Goal: Task Accomplishment & Management: Manage account settings

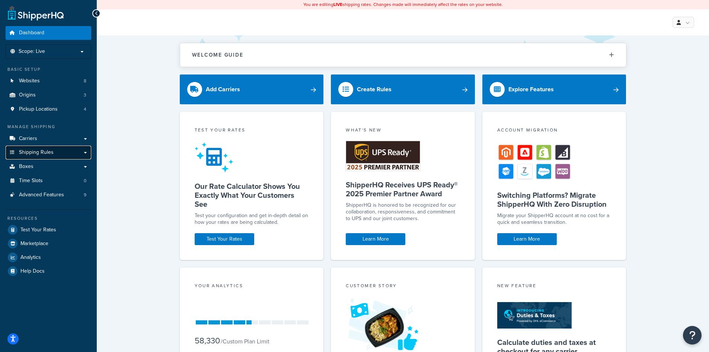
click at [39, 151] on span "Shipping Rules" at bounding box center [36, 152] width 35 height 6
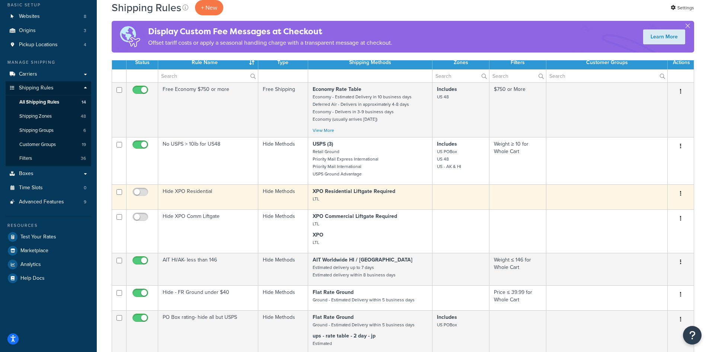
scroll to position [74, 0]
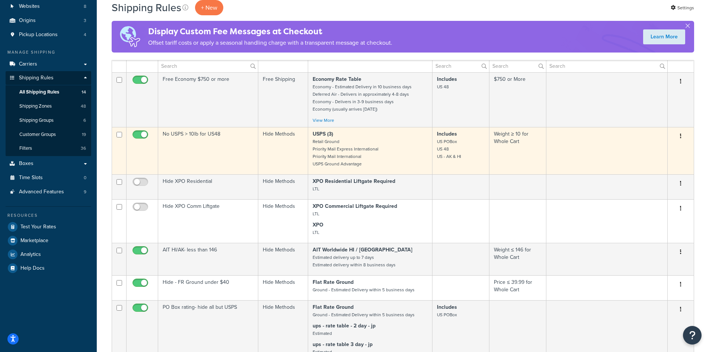
click at [211, 147] on td "No USPS > 10lb for US48" at bounding box center [208, 150] width 100 height 47
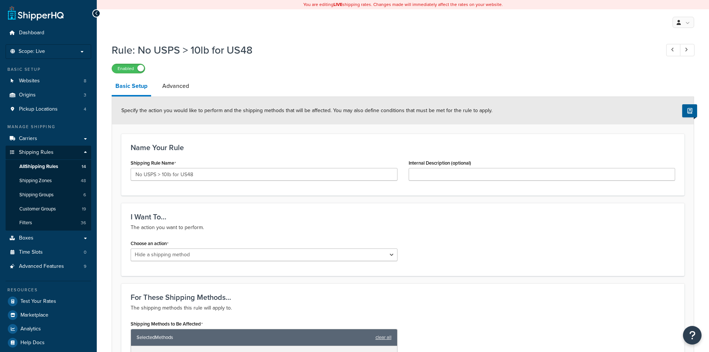
select select "HIDE"
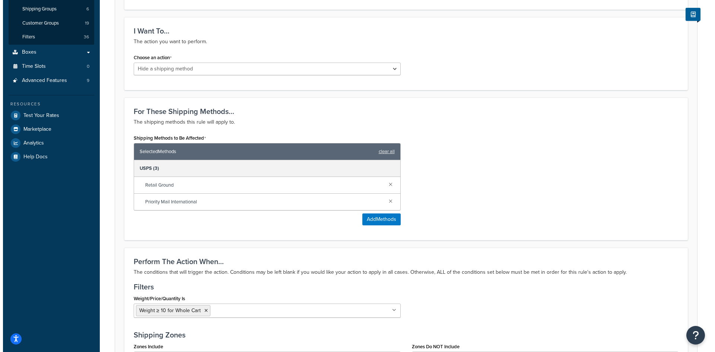
scroll to position [186, 0]
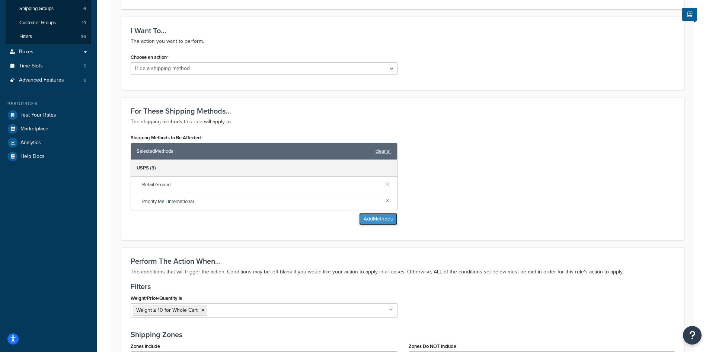
click at [377, 218] on button "Add Methods" at bounding box center [378, 219] width 38 height 12
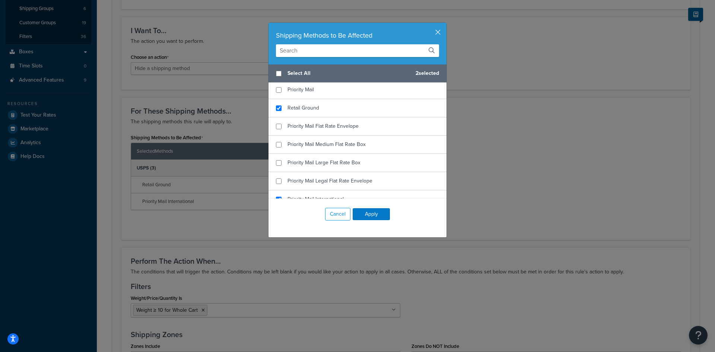
scroll to position [1675, 0]
click at [277, 112] on input "checkbox" at bounding box center [279, 109] width 6 height 6
checkbox input "true"
click at [276, 130] on input "checkbox" at bounding box center [279, 127] width 6 height 6
checkbox input "true"
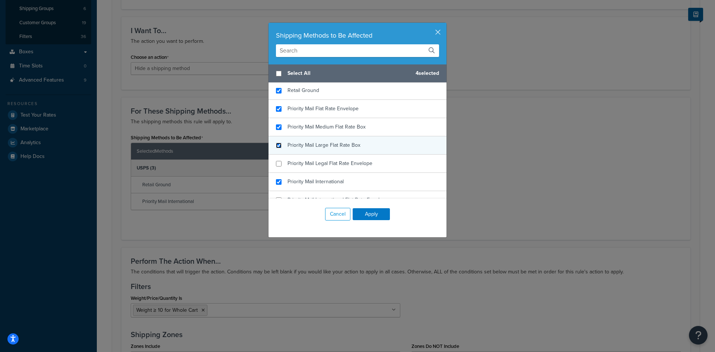
click at [278, 148] on input "checkbox" at bounding box center [279, 146] width 6 height 6
checkbox input "true"
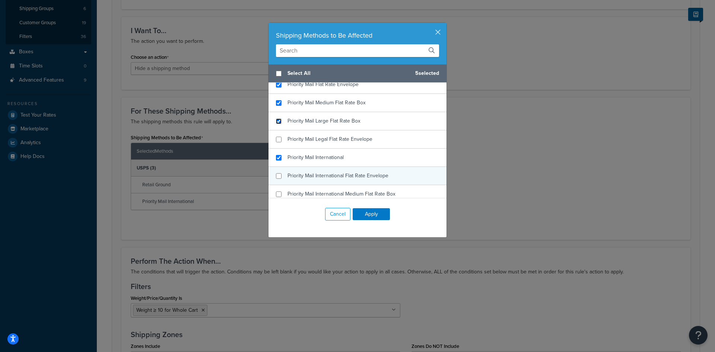
scroll to position [1712, 0]
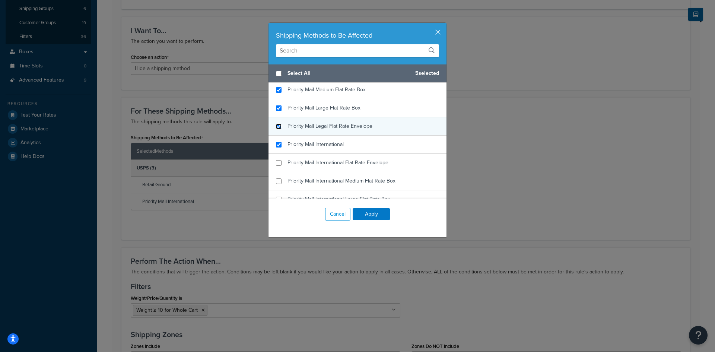
click at [277, 129] on input "checkbox" at bounding box center [279, 127] width 6 height 6
checkbox input "true"
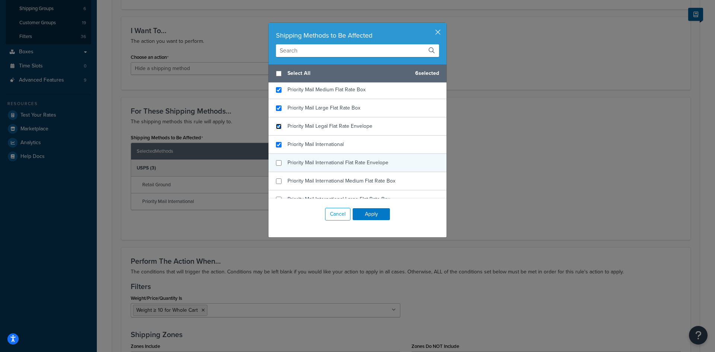
scroll to position [1749, 0]
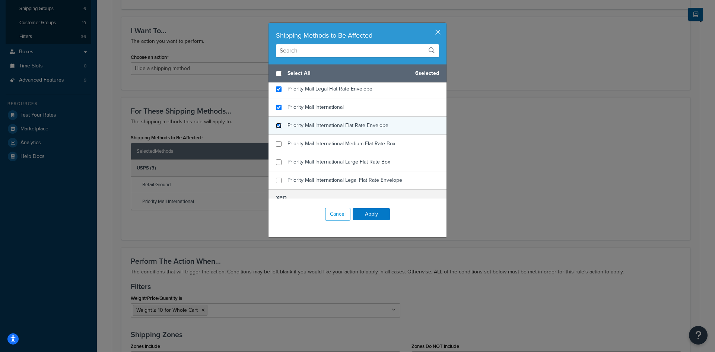
click at [276, 128] on input "checkbox" at bounding box center [279, 126] width 6 height 6
checkbox input "true"
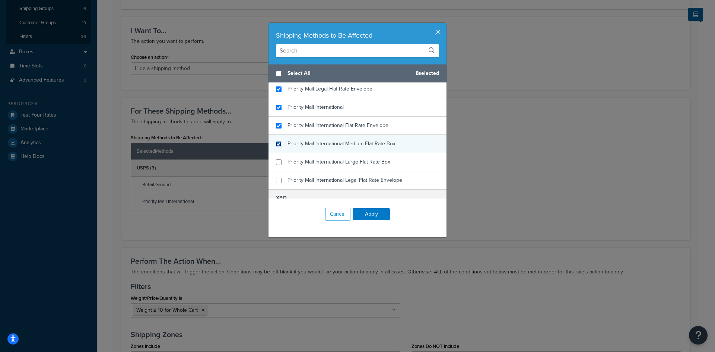
click at [277, 147] on input "checkbox" at bounding box center [279, 144] width 6 height 6
checkbox input "true"
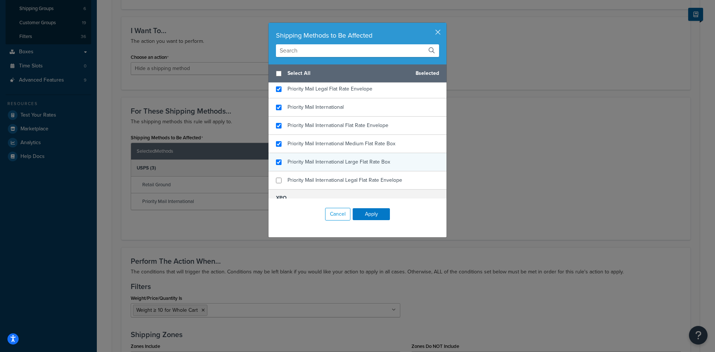
checkbox input "true"
click at [280, 171] on div "Priority Mail International Large Flat Rate Box" at bounding box center [357, 162] width 178 height 18
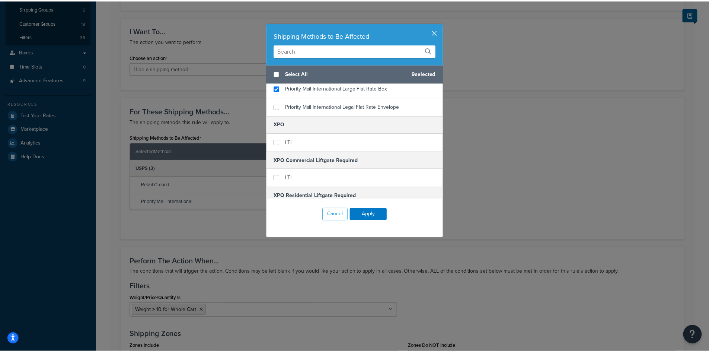
scroll to position [1824, 0]
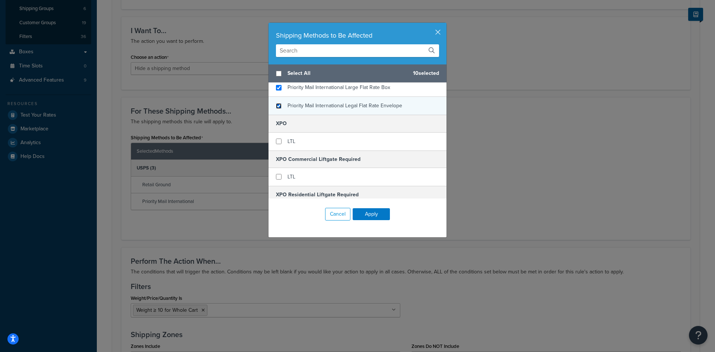
click at [277, 109] on input "checkbox" at bounding box center [279, 106] width 6 height 6
checkbox input "true"
click at [363, 214] on button "Apply" at bounding box center [370, 214] width 37 height 12
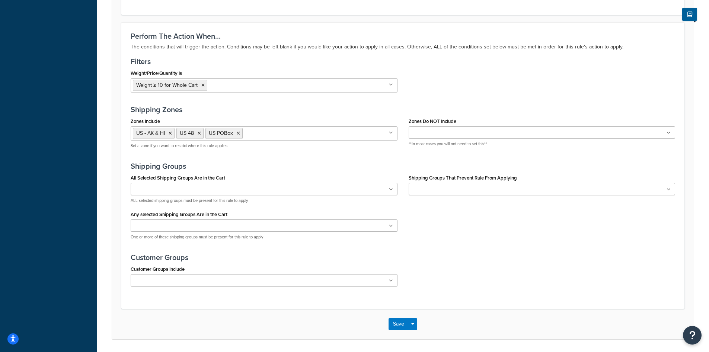
scroll to position [536, 0]
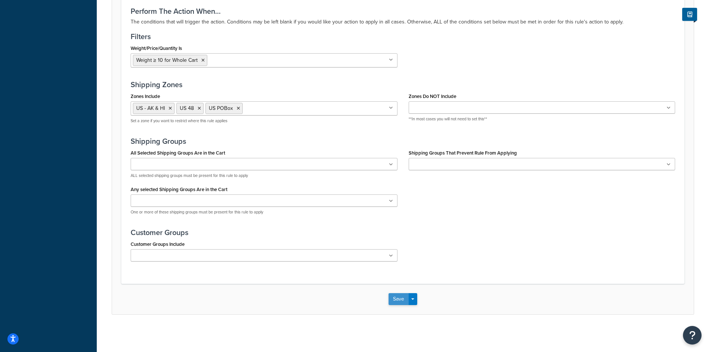
click at [398, 299] on button "Save" at bounding box center [399, 299] width 20 height 12
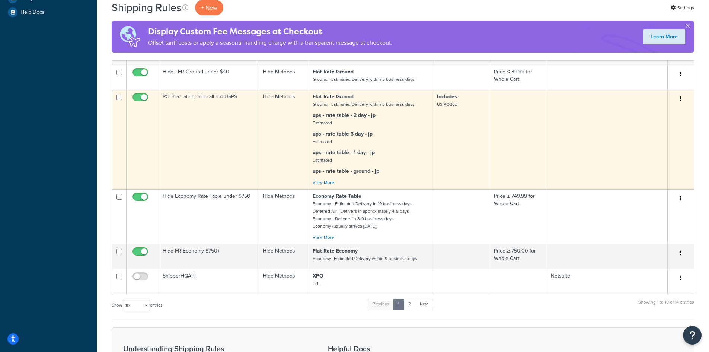
scroll to position [335, 0]
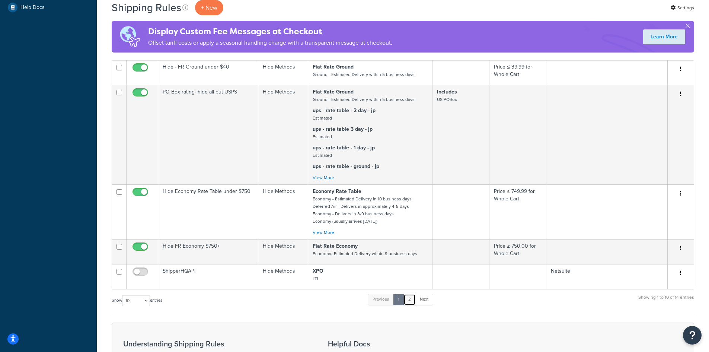
click at [409, 305] on link "2" at bounding box center [409, 299] width 12 height 11
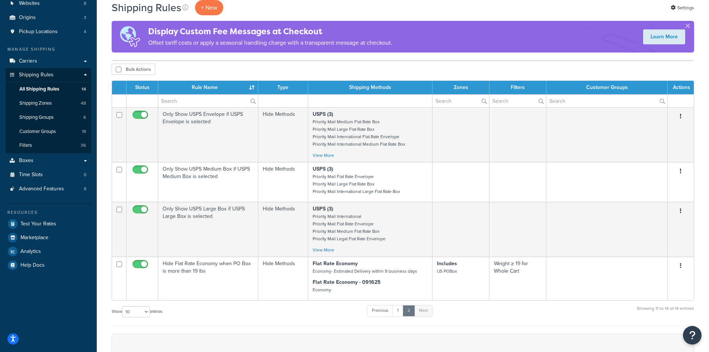
scroll to position [91, 0]
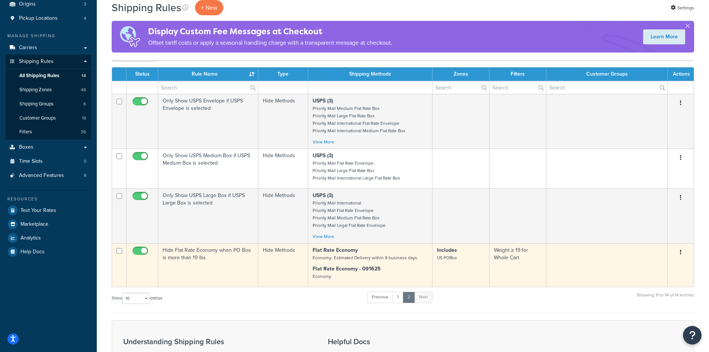
click at [229, 261] on td "Hide Flat Rate Economy when PO Box is more than 19 lbs" at bounding box center [208, 265] width 100 height 44
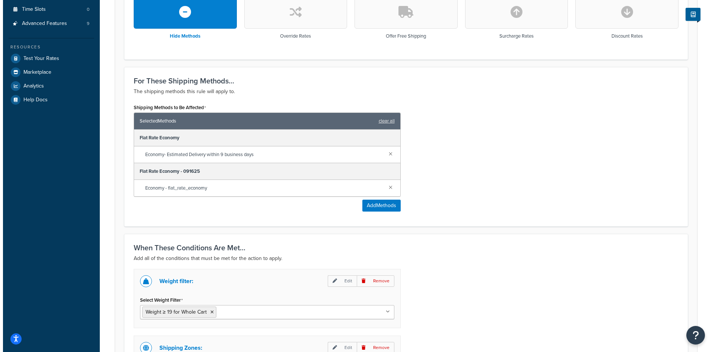
scroll to position [261, 0]
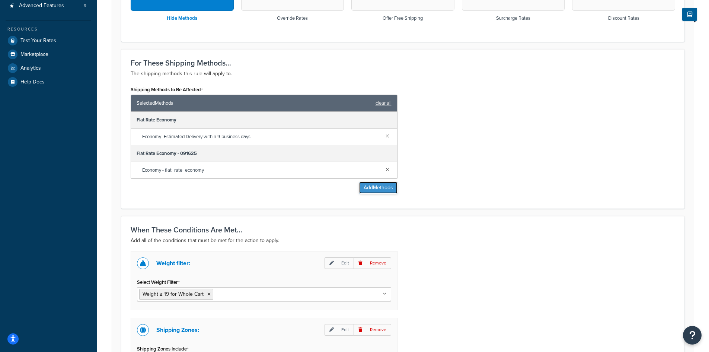
click at [380, 190] on button "Add Methods" at bounding box center [378, 188] width 38 height 12
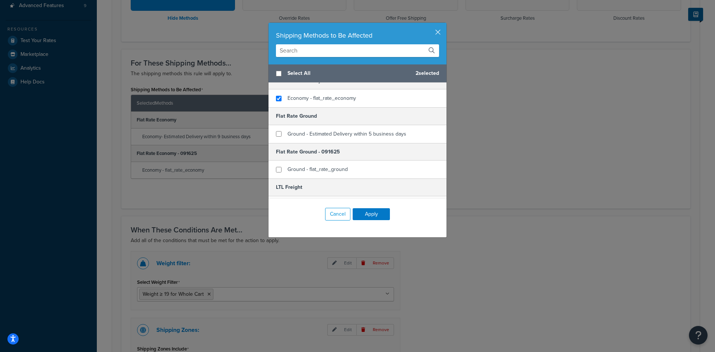
scroll to position [409, 0]
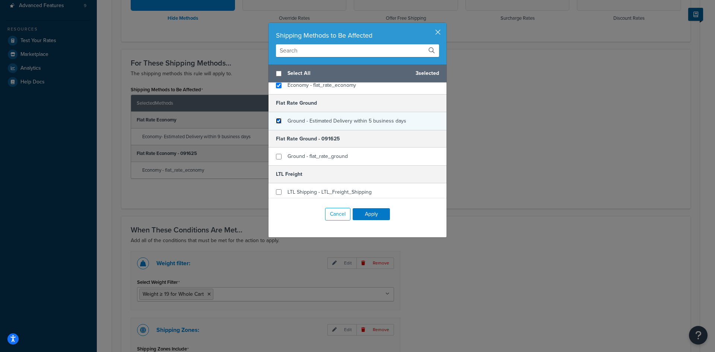
click at [276, 124] on input "checkbox" at bounding box center [279, 121] width 6 height 6
checkbox input "true"
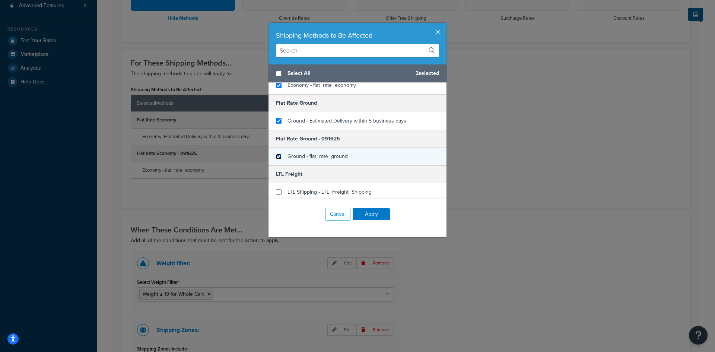
click at [276, 159] on input "checkbox" at bounding box center [279, 157] width 6 height 6
checkbox input "true"
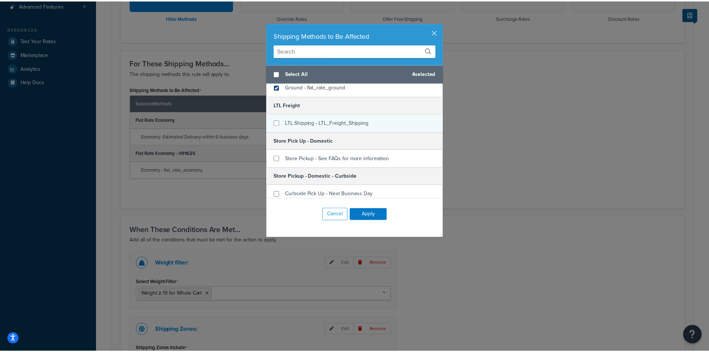
scroll to position [484, 0]
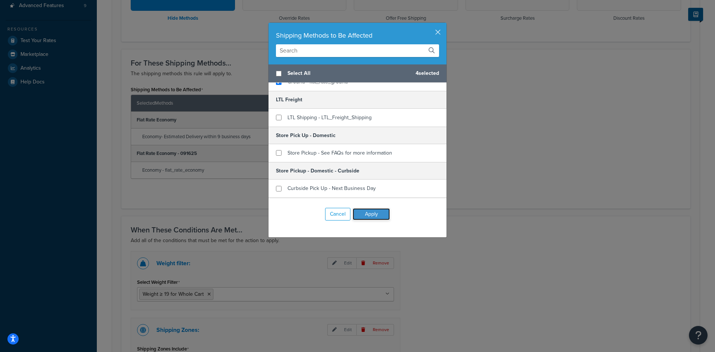
click at [371, 215] on button "Apply" at bounding box center [370, 214] width 37 height 12
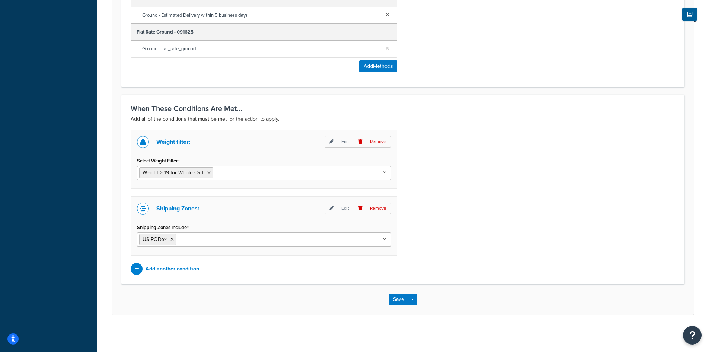
scroll to position [450, 0]
click at [403, 296] on button "Save" at bounding box center [399, 299] width 20 height 12
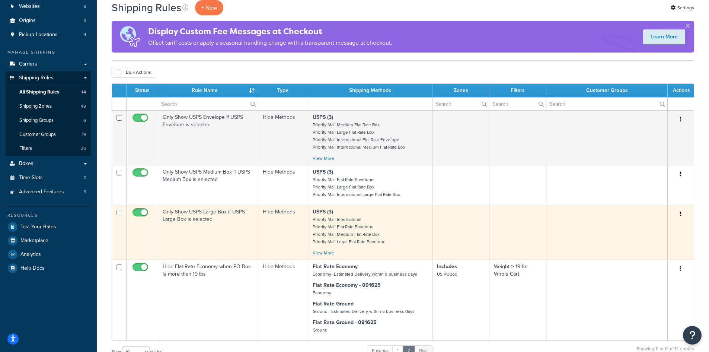
scroll to position [112, 0]
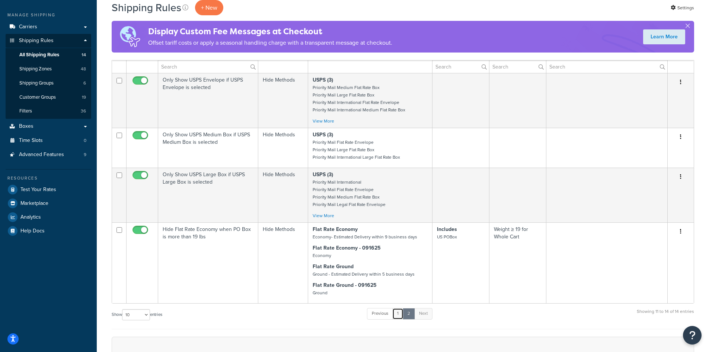
click at [399, 318] on link "1" at bounding box center [397, 313] width 11 height 11
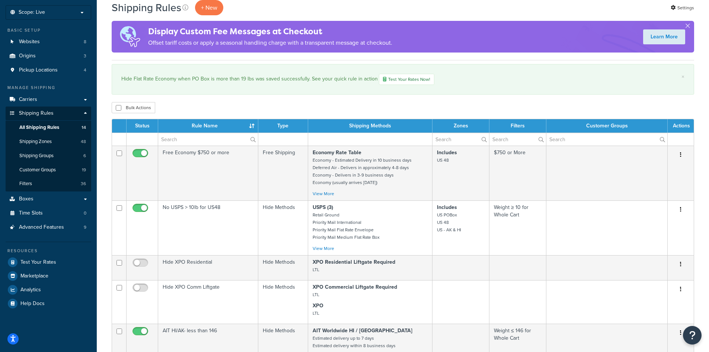
scroll to position [18, 0]
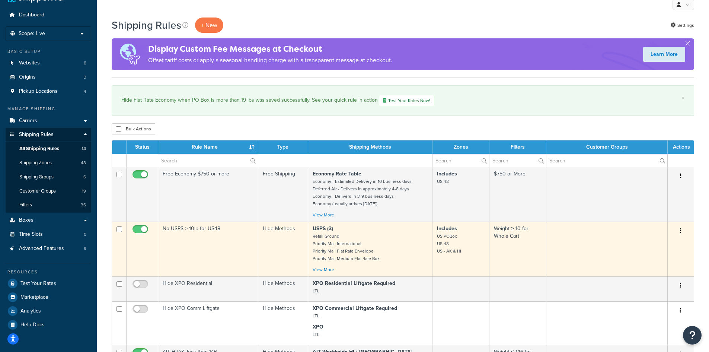
click at [222, 258] on td "No USPS > 10lb for US48" at bounding box center [208, 248] width 100 height 55
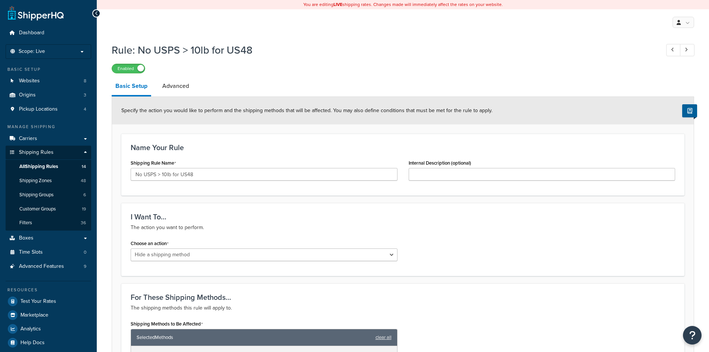
select select "HIDE"
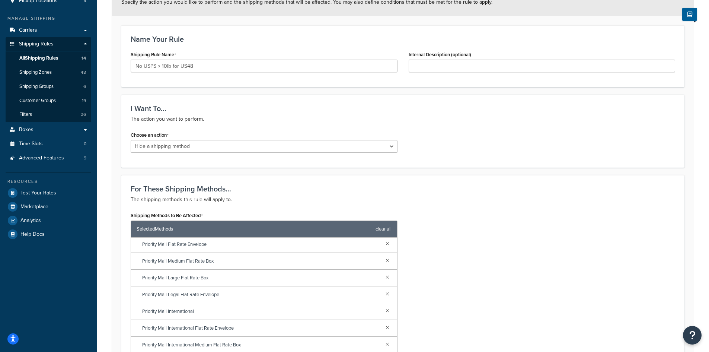
scroll to position [37, 0]
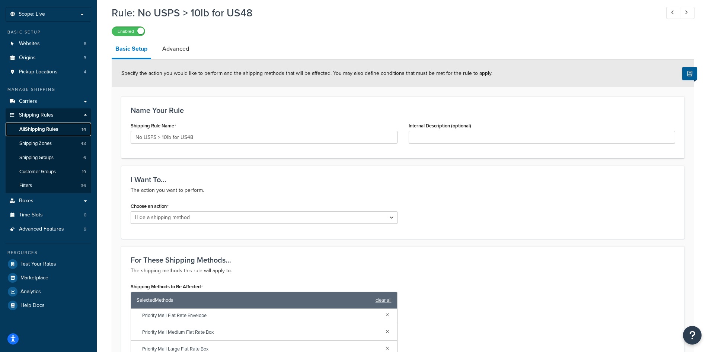
click at [34, 127] on span "All Shipping Rules" at bounding box center [38, 129] width 39 height 6
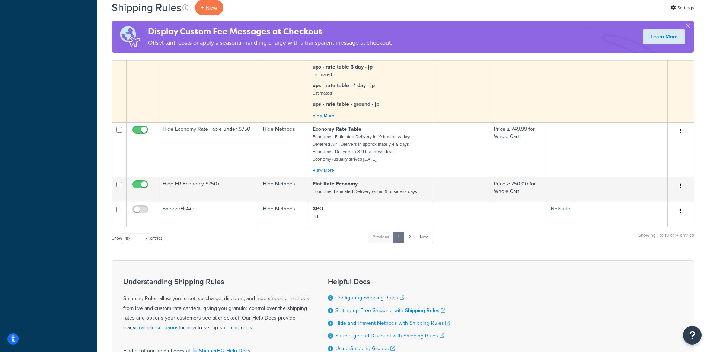
scroll to position [372, 0]
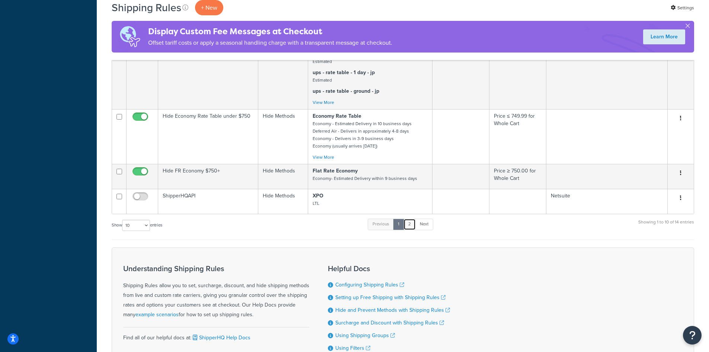
click at [413, 230] on link "2" at bounding box center [409, 223] width 12 height 11
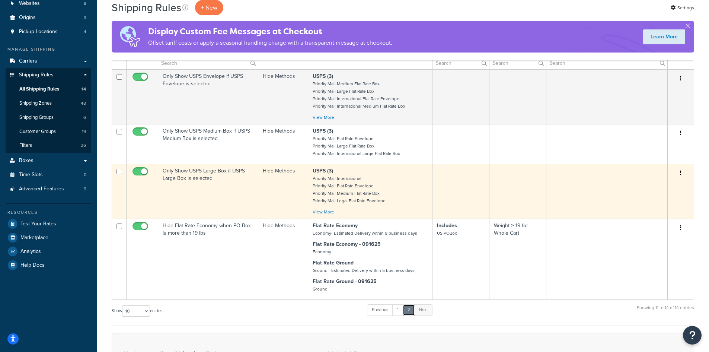
scroll to position [91, 0]
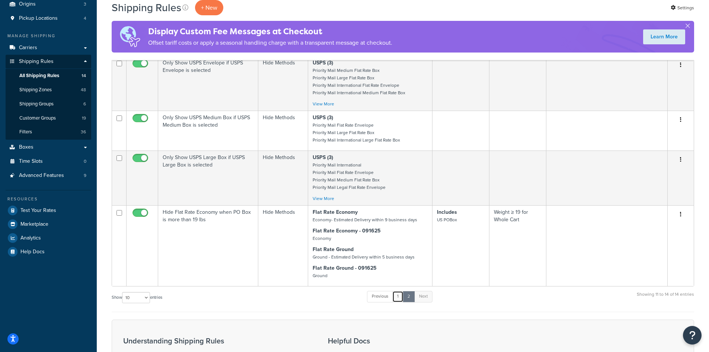
click at [399, 299] on link "1" at bounding box center [397, 296] width 11 height 11
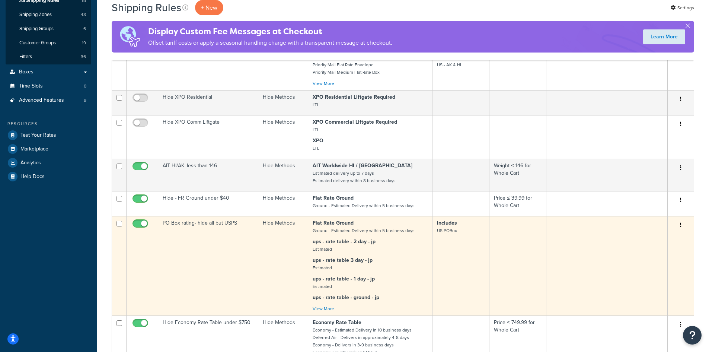
scroll to position [452, 0]
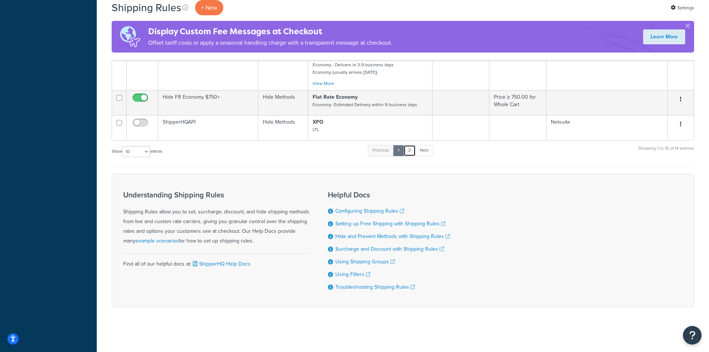
click at [410, 149] on link "2" at bounding box center [409, 150] width 12 height 11
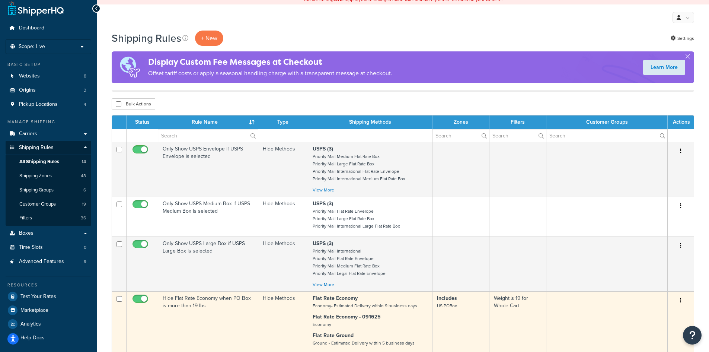
scroll to position [0, 0]
